Goal: Find specific page/section: Find specific page/section

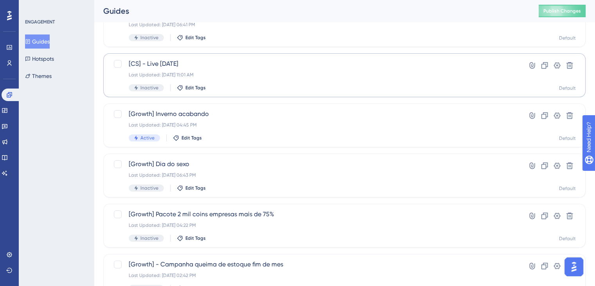
scroll to position [131, 0]
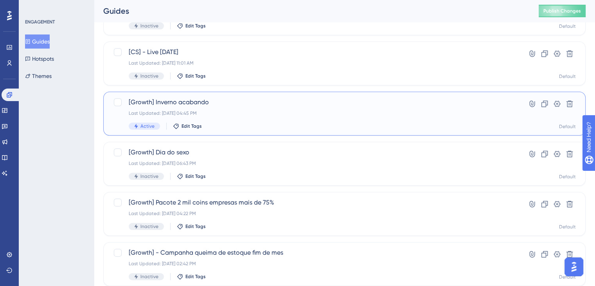
click at [259, 110] on div "Last Updated: [DATE] 04:45 PM" at bounding box center [313, 113] width 369 height 6
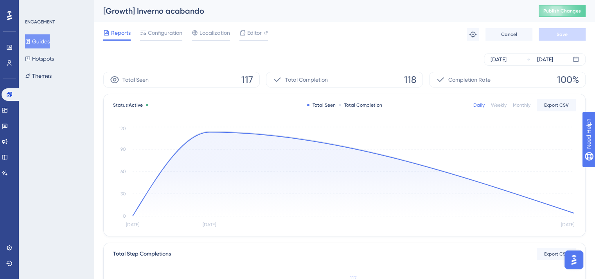
click at [50, 41] on button "Guides" at bounding box center [37, 41] width 25 height 14
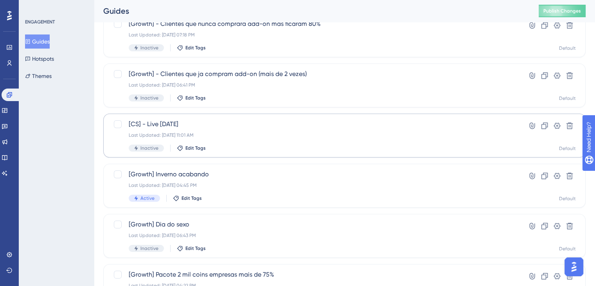
scroll to position [59, 0]
click at [227, 221] on span "[Growth] Dia do sexo" at bounding box center [313, 223] width 369 height 9
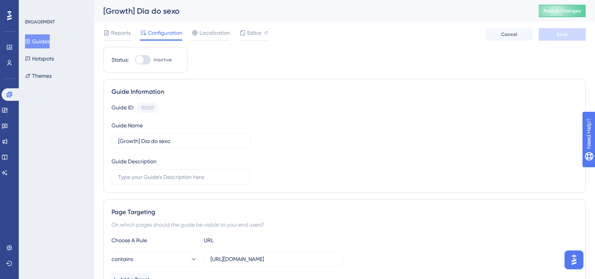
scroll to position [11, 0]
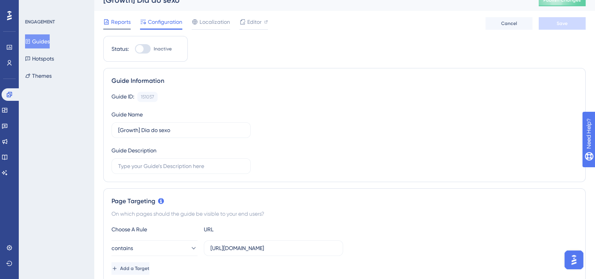
click at [121, 25] on span "Reports" at bounding box center [121, 21] width 20 height 9
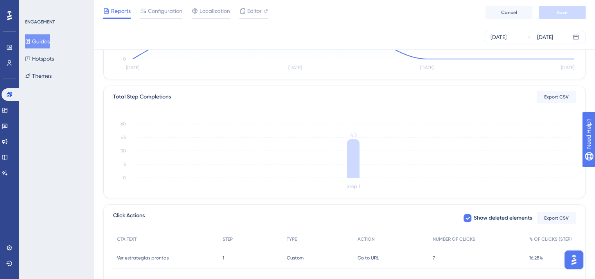
scroll to position [165, 0]
